Goal: Find specific page/section: Find specific page/section

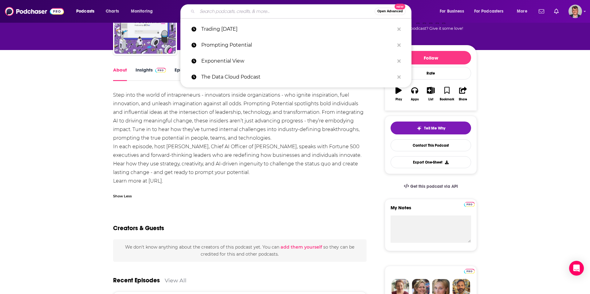
click at [225, 11] on input "Search podcasts, credits, & more..." at bounding box center [285, 11] width 177 height 10
type input "AI [DATE] podcast"
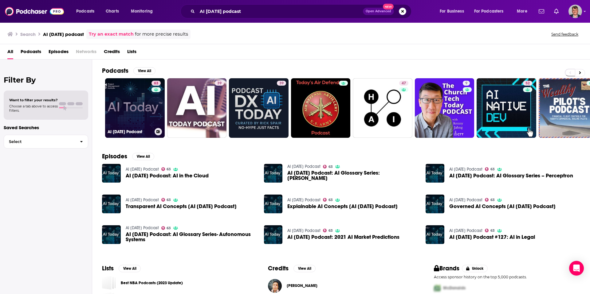
click at [160, 118] on link "63 AI [DATE] Podcast" at bounding box center [135, 108] width 60 height 60
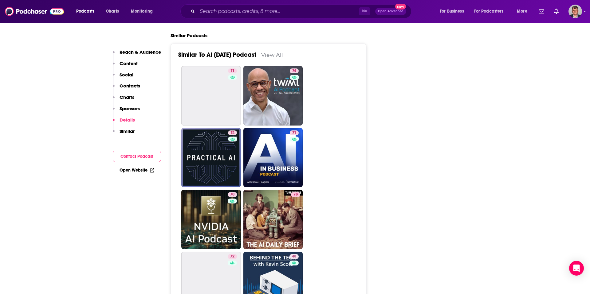
scroll to position [1285, 0]
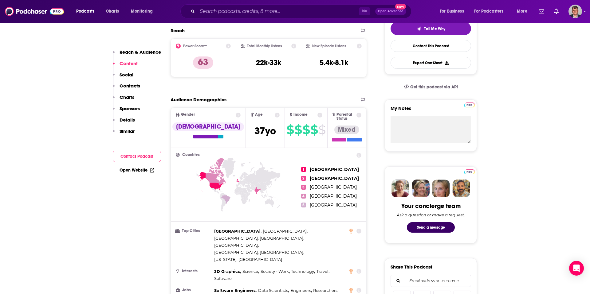
scroll to position [148, 0]
